Goal: Transaction & Acquisition: Purchase product/service

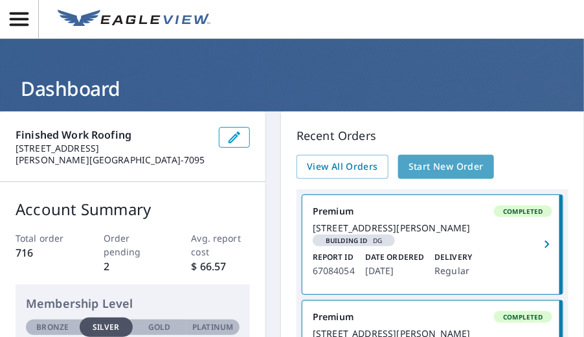
click at [458, 159] on span "Start New Order" at bounding box center [446, 167] width 75 height 16
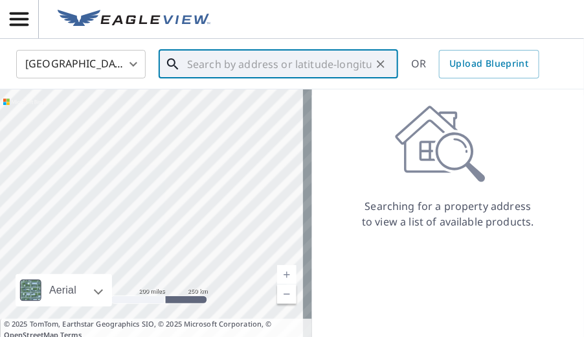
paste input "[STREET_ADDRESS]"
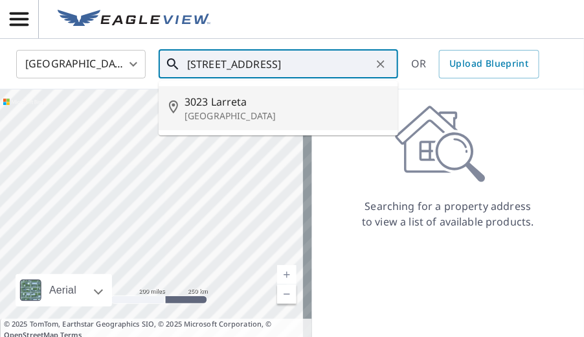
type input "[STREET_ADDRESS]"
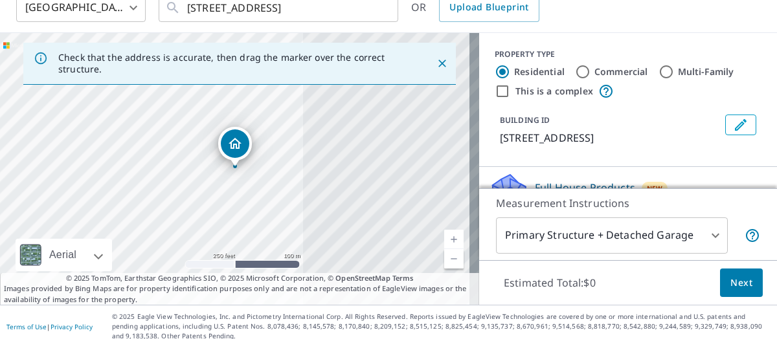
scroll to position [129, 0]
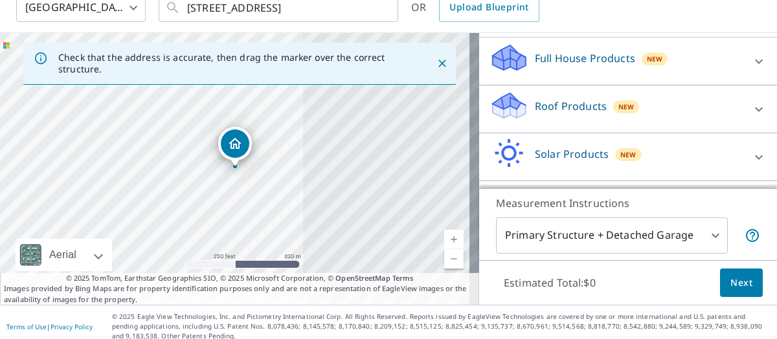
click at [583, 107] on icon at bounding box center [759, 110] width 16 height 16
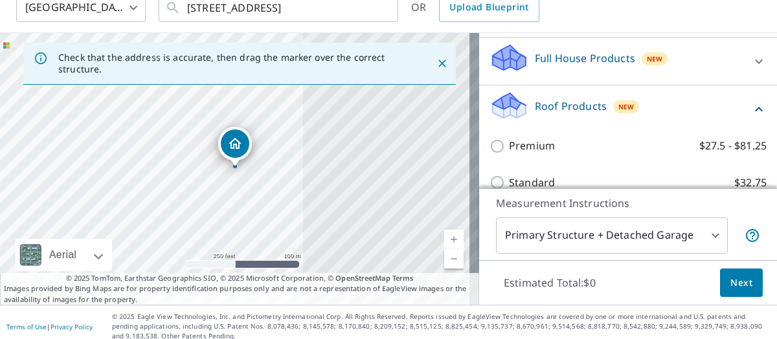
scroll to position [194, 0]
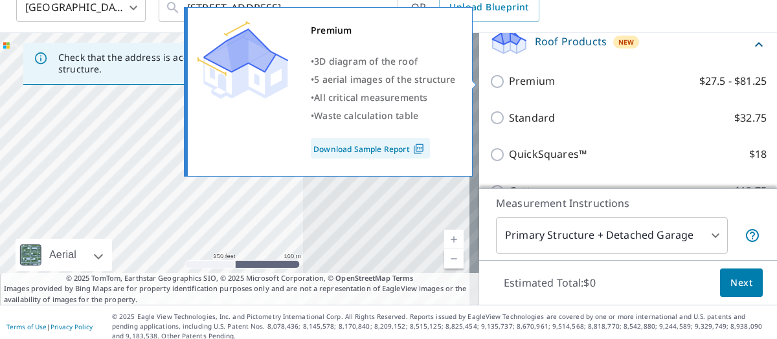
click at [490, 76] on input "Premium $27.5 - $81.25" at bounding box center [498, 82] width 19 height 16
checkbox input "true"
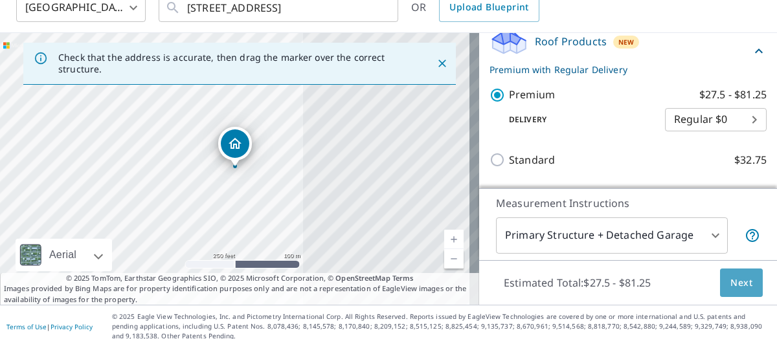
click at [583, 282] on span "Next" at bounding box center [741, 283] width 22 height 16
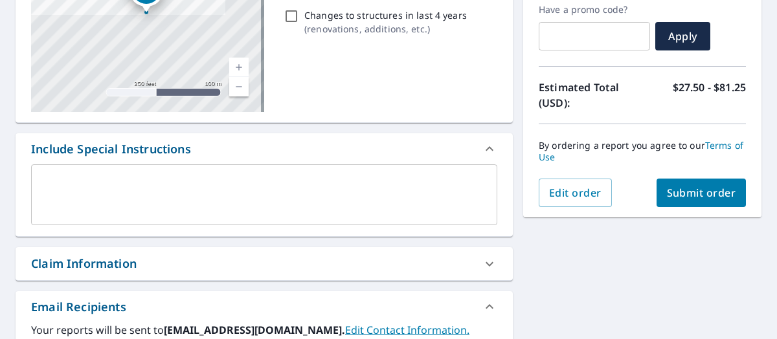
scroll to position [266, 0]
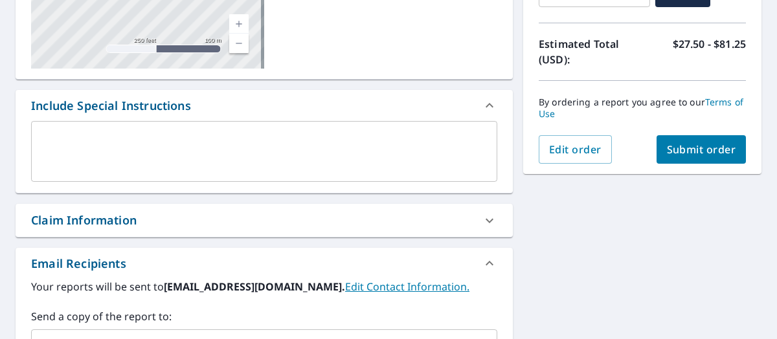
click at [391, 142] on textarea at bounding box center [264, 151] width 448 height 37
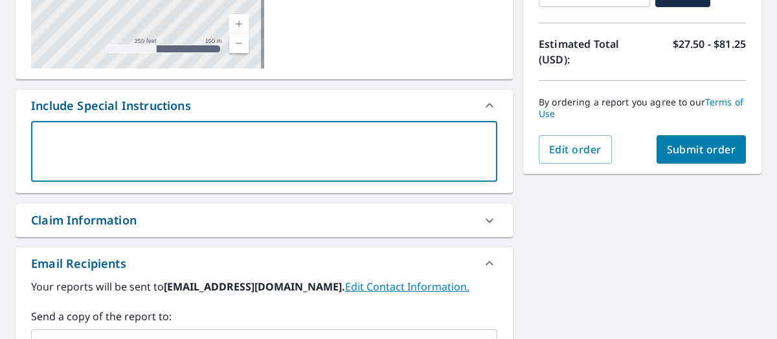
type textarea "p"
type textarea "x"
type textarea "pl"
type textarea "x"
type textarea "ple"
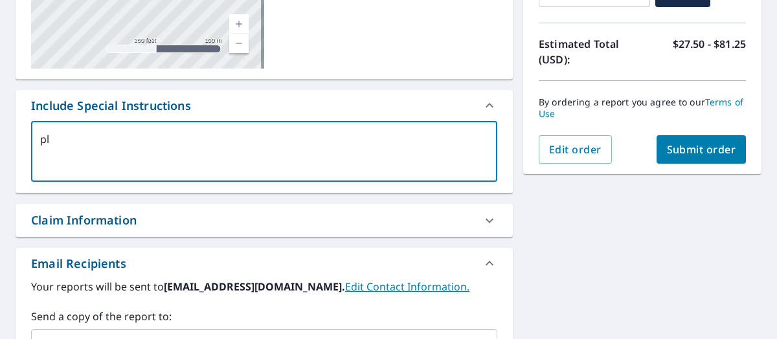
type textarea "x"
type textarea "plea"
type textarea "x"
type textarea "pleas"
type textarea "x"
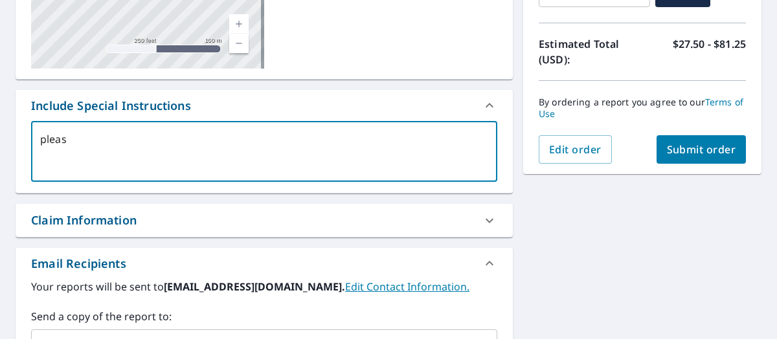
type textarea "please"
type textarea "x"
type textarea "please"
type textarea "x"
type textarea "please e"
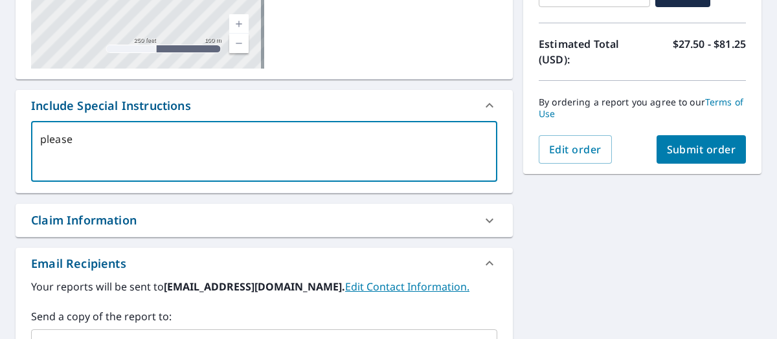
type textarea "x"
type textarea "please"
type textarea "x"
type textarea "please i"
type textarea "x"
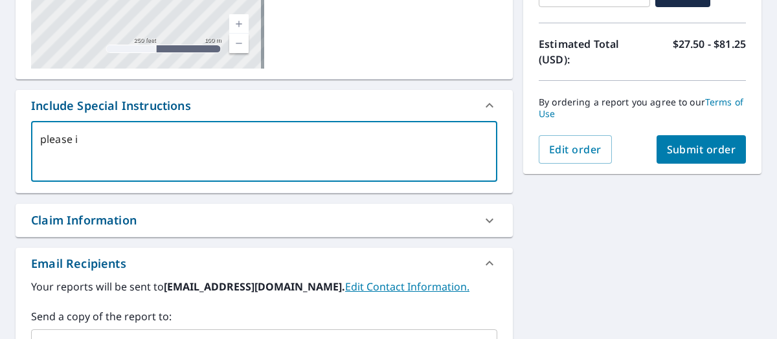
type textarea "please in"
type textarea "x"
type textarea "please inc"
type textarea "x"
type textarea "please incl"
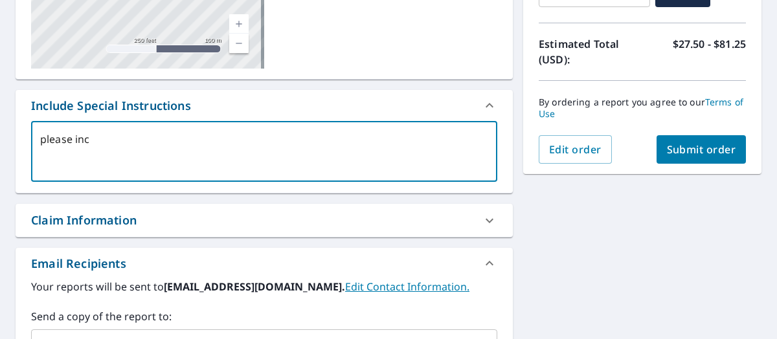
type textarea "x"
type textarea "please inclu"
type textarea "x"
type textarea "please includ"
type textarea "x"
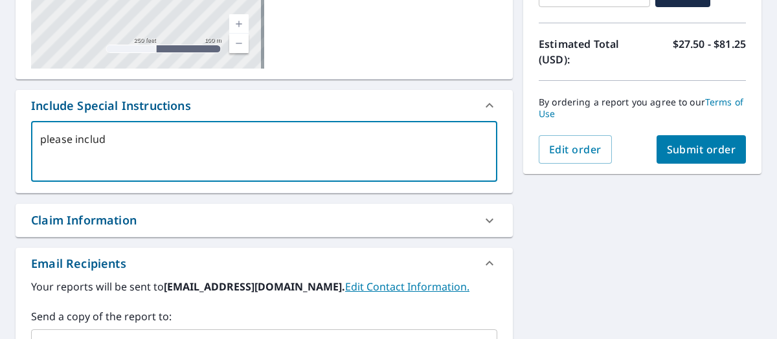
type textarea "please include"
type textarea "x"
type textarea "please include"
type textarea "x"
type textarea "please include a"
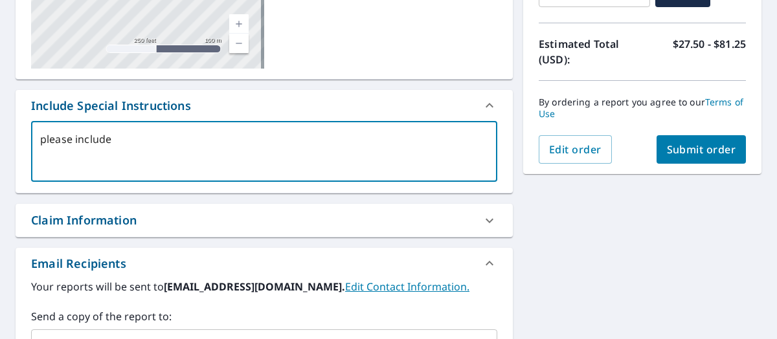
type textarea "x"
type textarea "please include al"
type textarea "x"
type textarea "please include all"
type textarea "x"
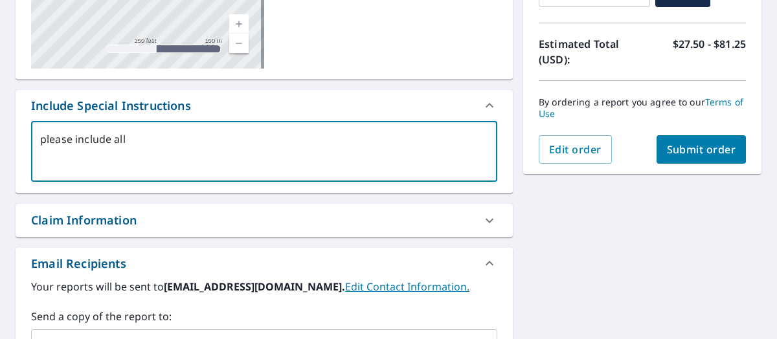
type textarea "please include all"
type textarea "x"
type textarea "please include all s"
type textarea "x"
type textarea "please include all st"
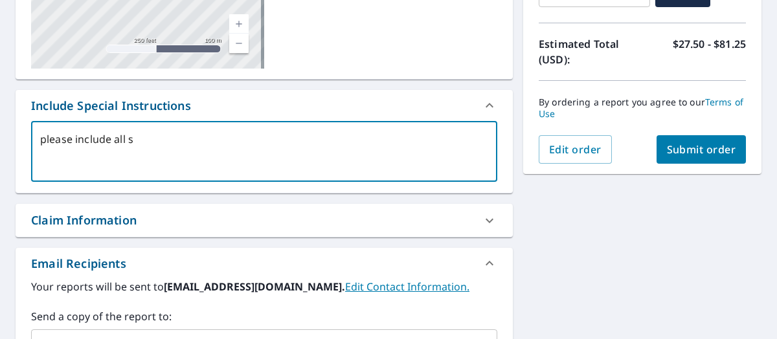
type textarea "x"
type textarea "please include all str"
type textarea "x"
type textarea "please include all stru"
type textarea "x"
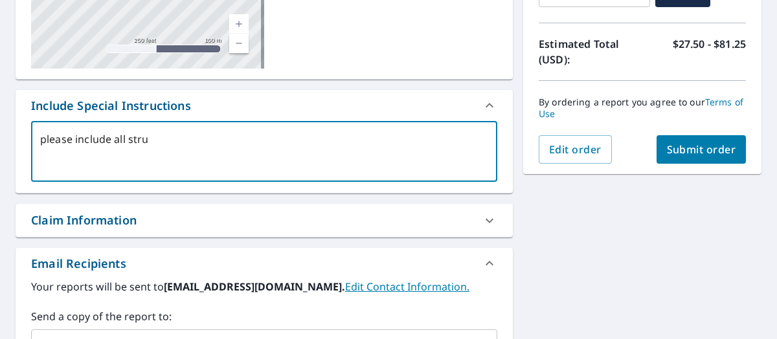
type textarea "please include all struc"
type textarea "x"
type textarea "please include all struct"
type textarea "x"
type textarea "please include all structu"
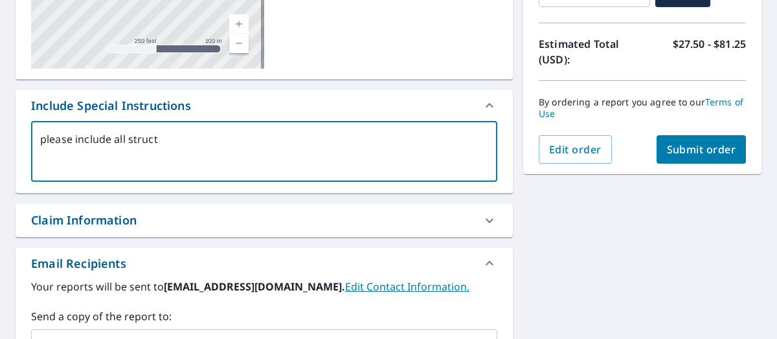
type textarea "x"
type textarea "please include all structur"
type textarea "x"
type textarea "please include all structure"
type textarea "x"
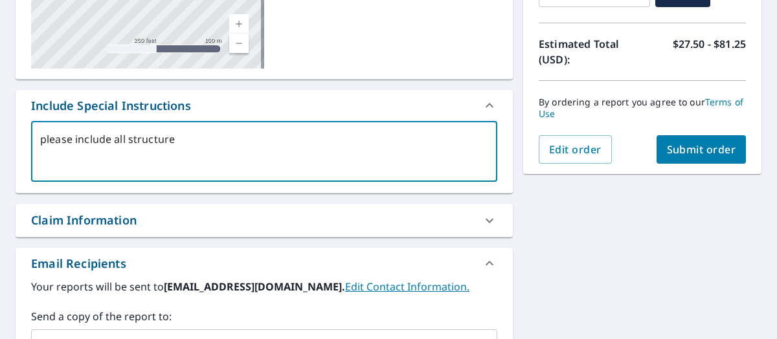
type textarea "please include all structures"
type textarea "x"
type textarea "please include all structures"
type textarea "x"
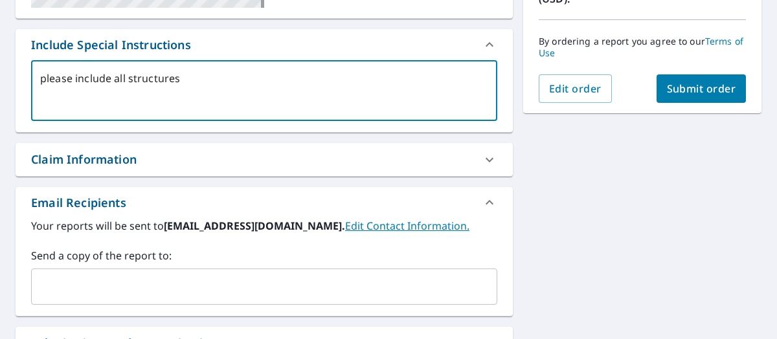
scroll to position [396, 0]
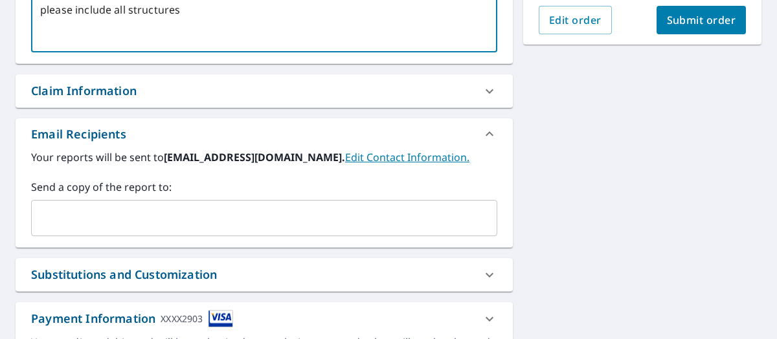
click at [192, 200] on div "​" at bounding box center [264, 218] width 466 height 36
type textarea "please include all structures"
type textarea "x"
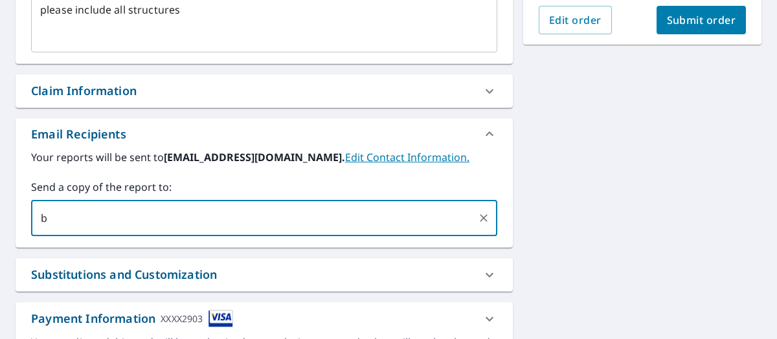
type input "[EMAIL_ADDRESS][DOMAIN_NAME]"
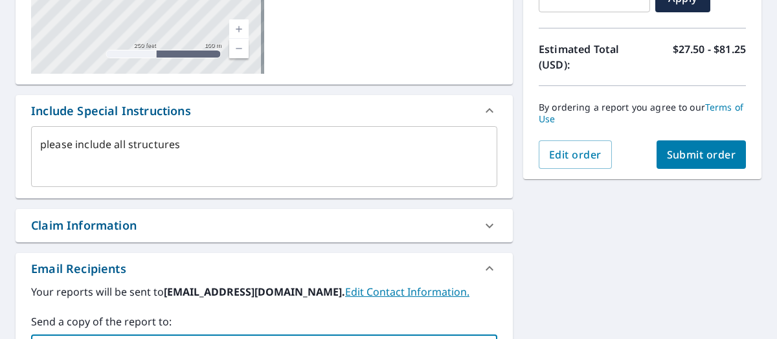
scroll to position [239, 0]
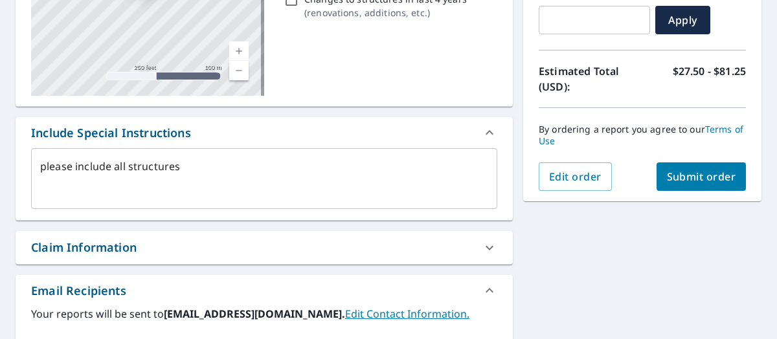
type textarea "x"
click at [583, 179] on span "Submit order" at bounding box center [701, 177] width 69 height 14
type textarea "x"
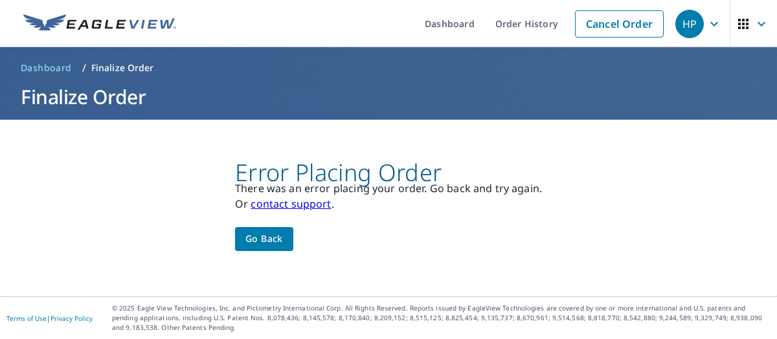
scroll to position [0, 0]
click at [254, 243] on span "Go back" at bounding box center [264, 239] width 38 height 16
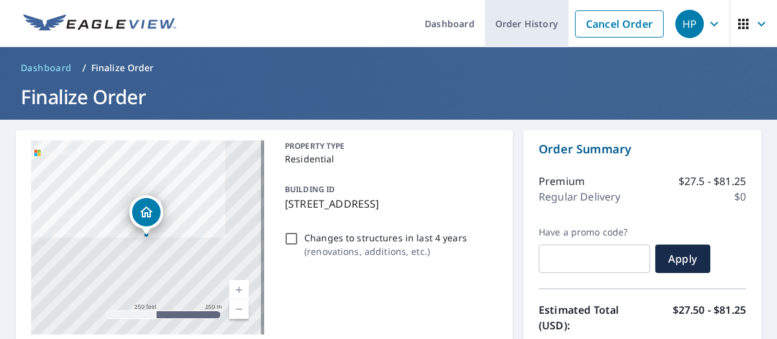
click at [513, 21] on link "Order History" at bounding box center [527, 23] width 84 height 47
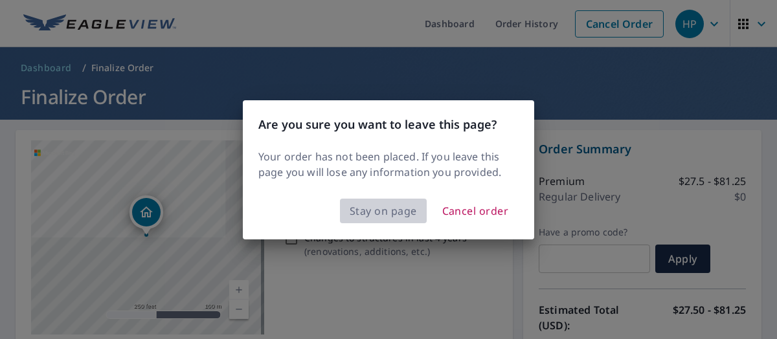
click at [390, 207] on span "Stay on page" at bounding box center [383, 211] width 67 height 18
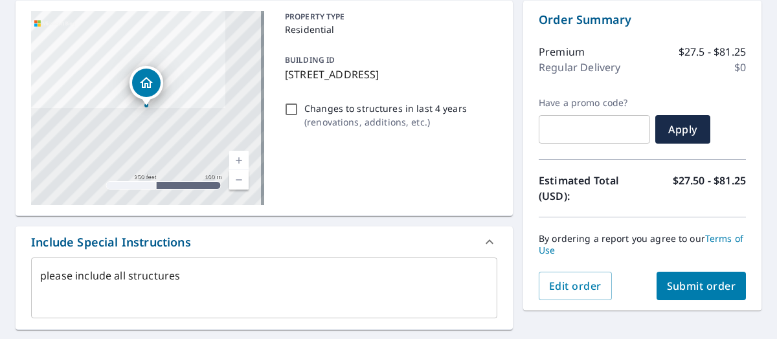
scroll to position [194, 0]
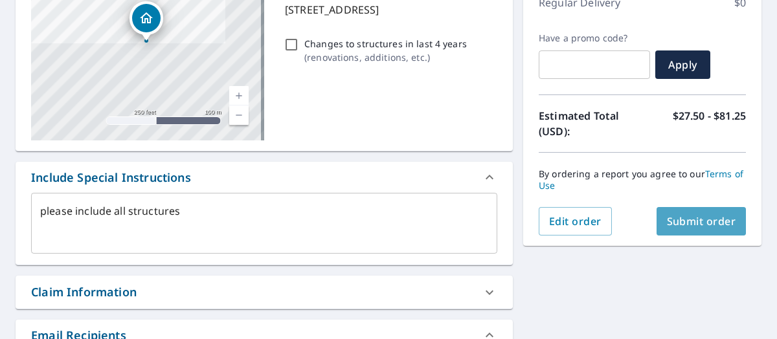
click at [583, 216] on span "Submit order" at bounding box center [701, 221] width 69 height 14
type textarea "x"
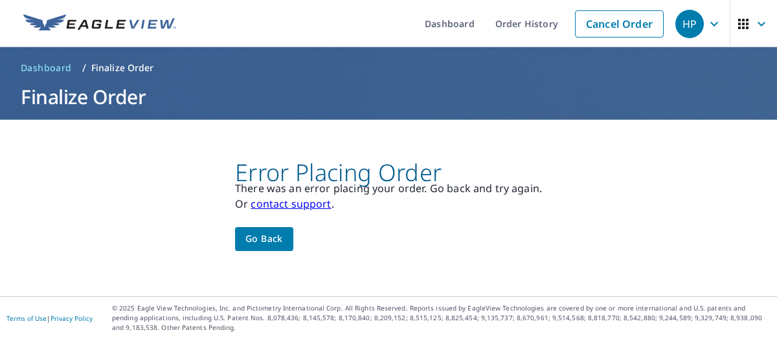
scroll to position [0, 0]
click at [263, 245] on span "Go back" at bounding box center [264, 239] width 38 height 16
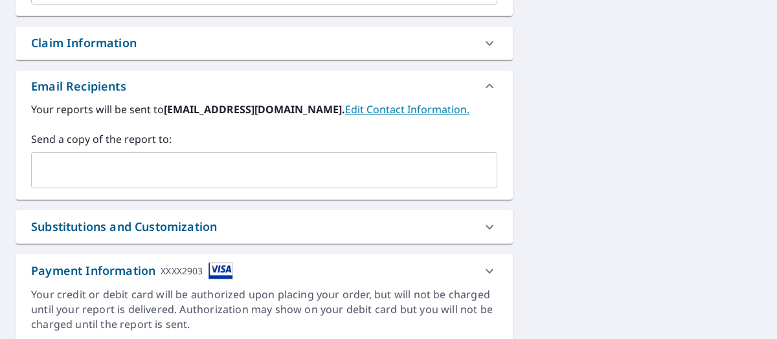
scroll to position [498, 0]
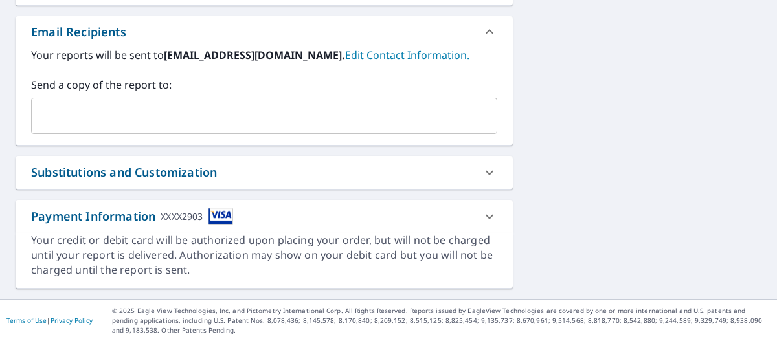
click at [482, 213] on icon at bounding box center [490, 217] width 16 height 16
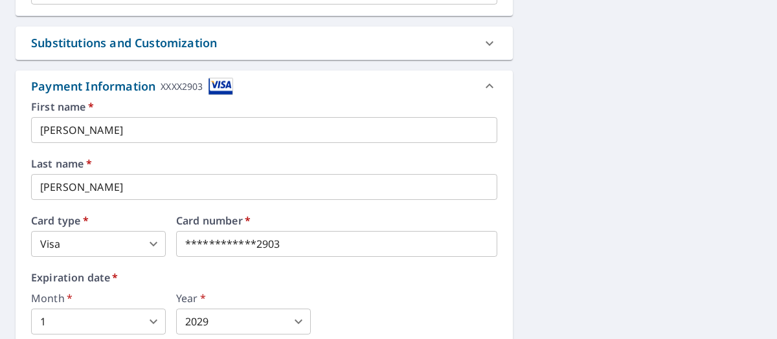
scroll to position [692, 0]
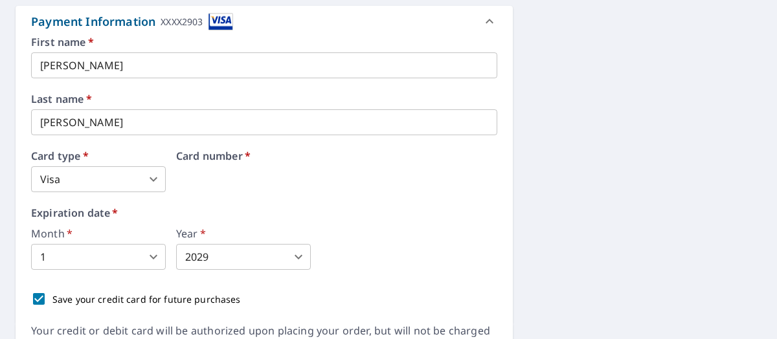
drag, startPoint x: 345, startPoint y: 181, endPoint x: 118, endPoint y: 155, distance: 228.0
click at [322, 304] on div "Save your credit card for future purchases" at bounding box center [264, 299] width 466 height 27
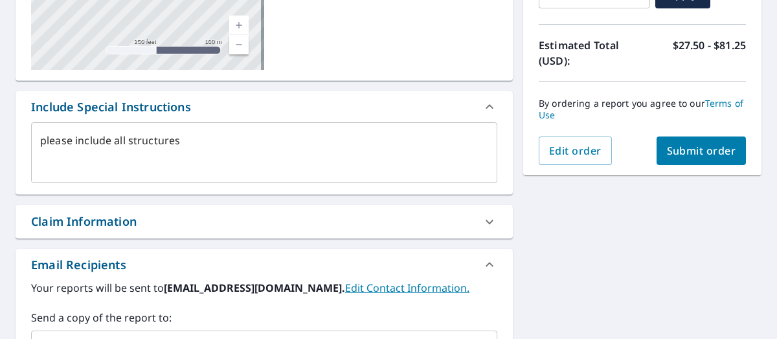
scroll to position [200, 0]
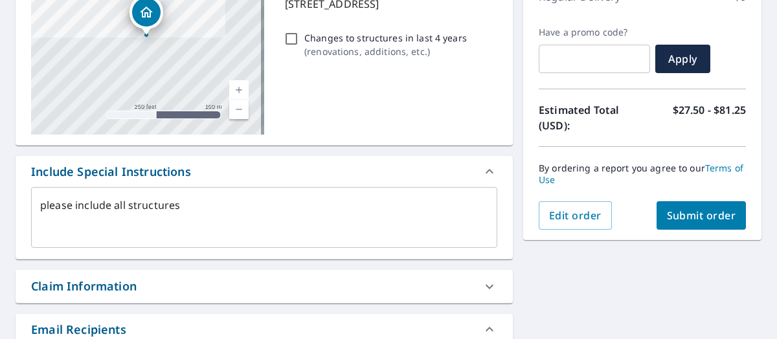
click at [583, 210] on span "Submit order" at bounding box center [701, 215] width 69 height 14
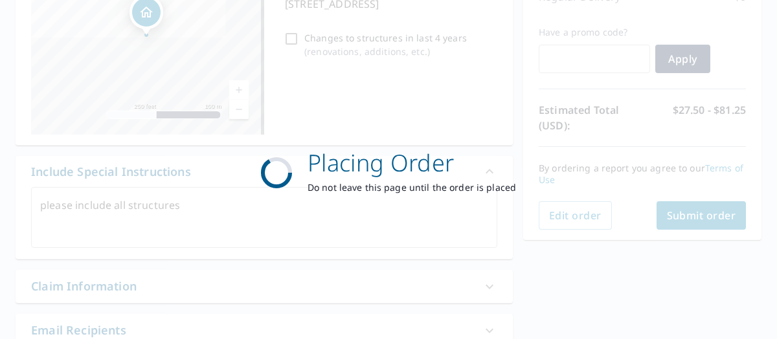
type textarea "x"
